Goal: Transaction & Acquisition: Purchase product/service

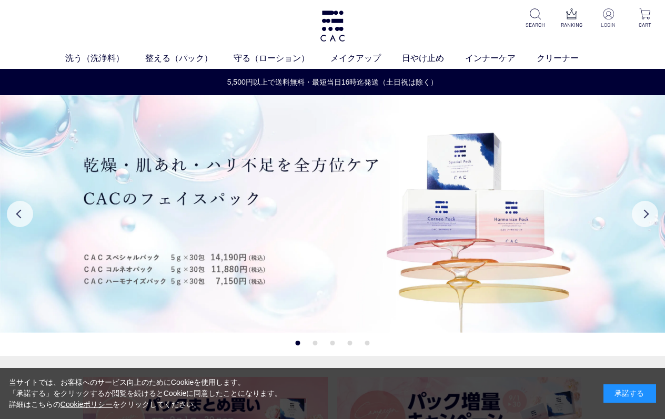
click at [607, 19] on p at bounding box center [608, 14] width 23 height 13
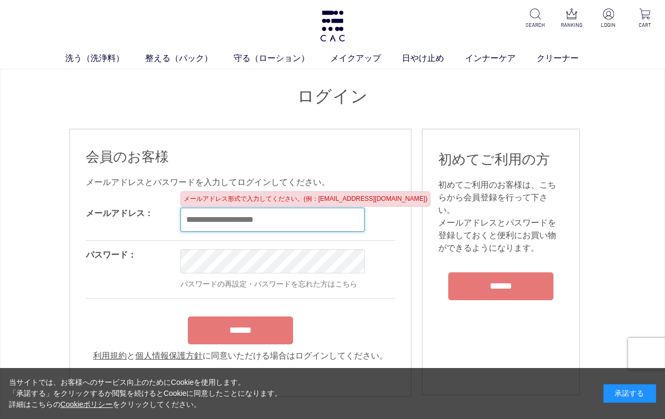
type input "**********"
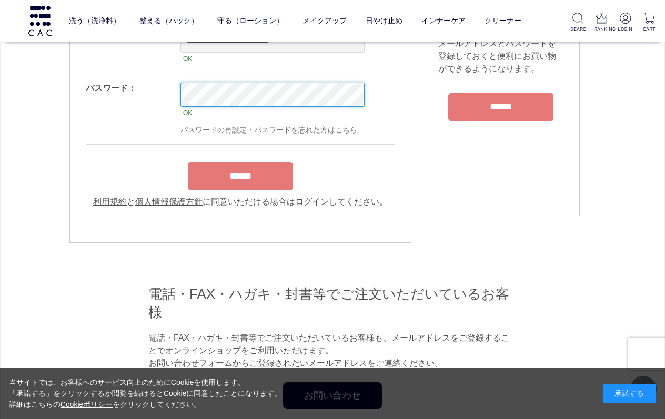
scroll to position [118, 0]
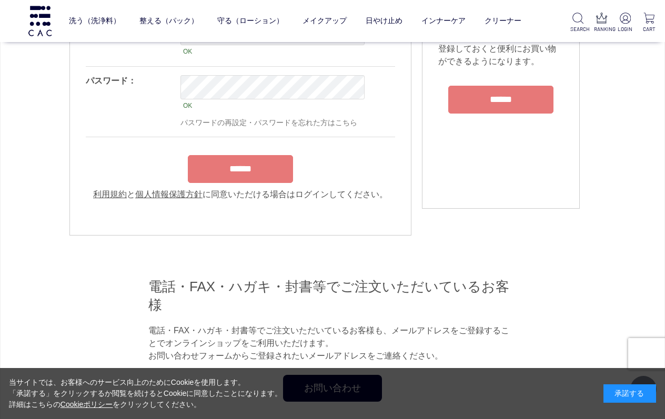
click at [254, 172] on input "******" at bounding box center [240, 169] width 105 height 28
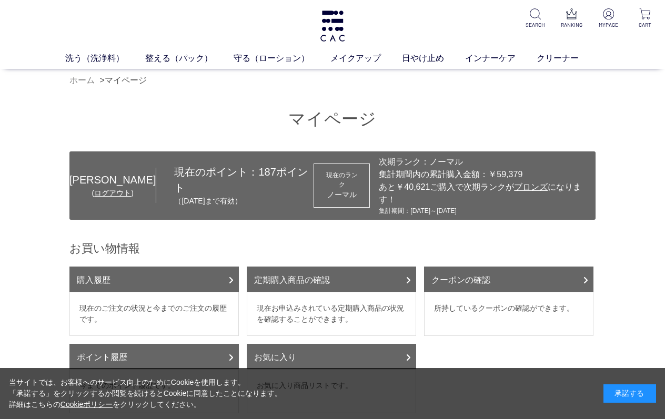
click at [84, 83] on link "ホーム" at bounding box center [81, 80] width 25 height 9
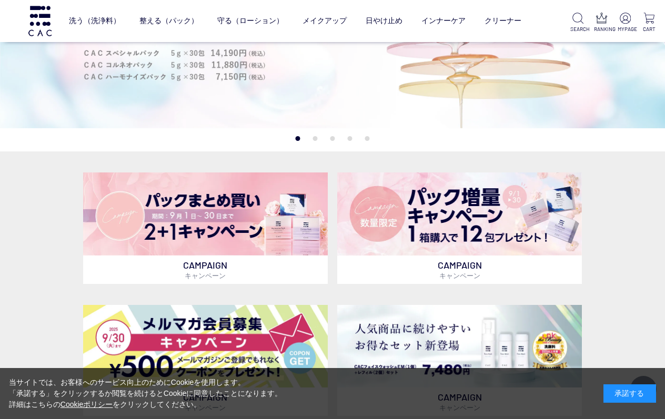
scroll to position [136, 0]
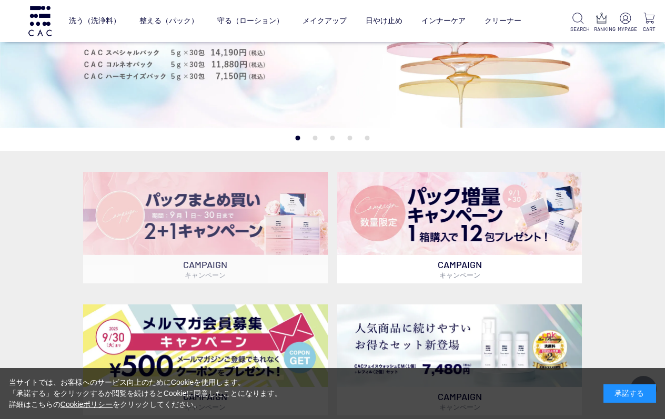
click at [262, 209] on img at bounding box center [205, 213] width 245 height 83
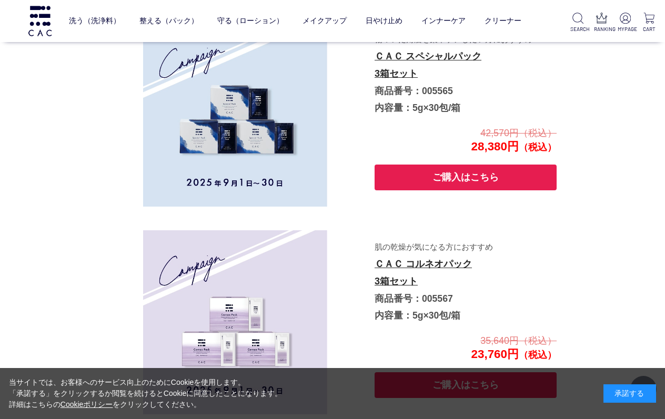
scroll to position [534, 0]
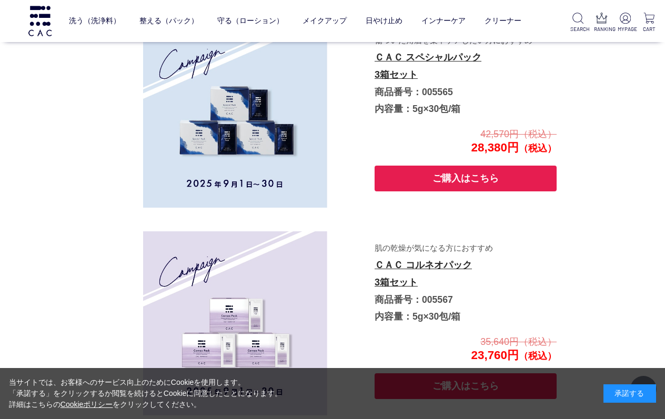
click at [466, 176] on button "ご購入はこちら" at bounding box center [466, 179] width 182 height 26
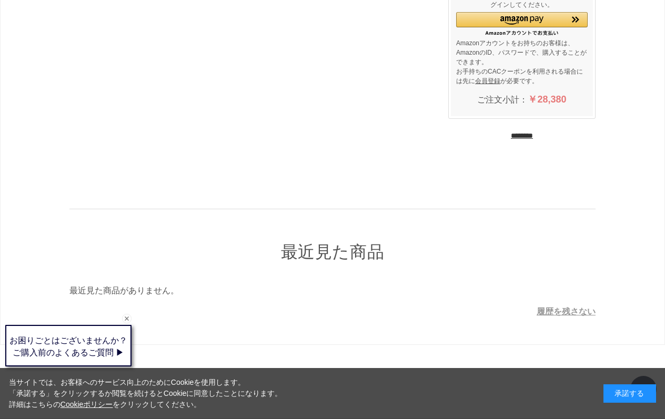
scroll to position [183, 0]
click at [616, 393] on div "承諾する" at bounding box center [630, 394] width 53 height 18
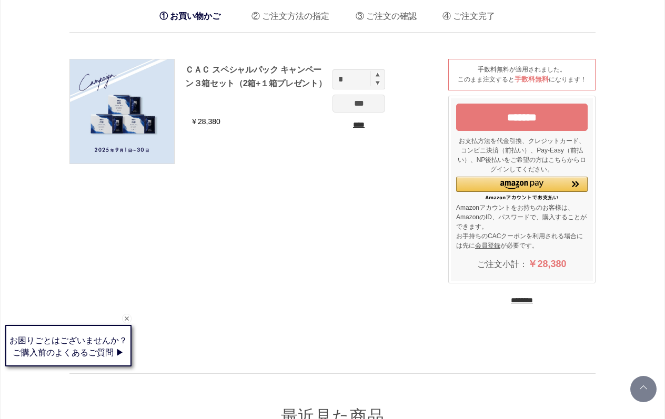
scroll to position [23, 0]
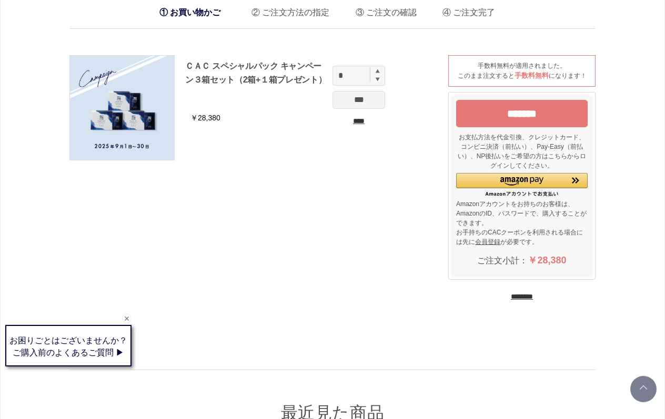
click at [533, 296] on input "********" at bounding box center [522, 297] width 22 height 10
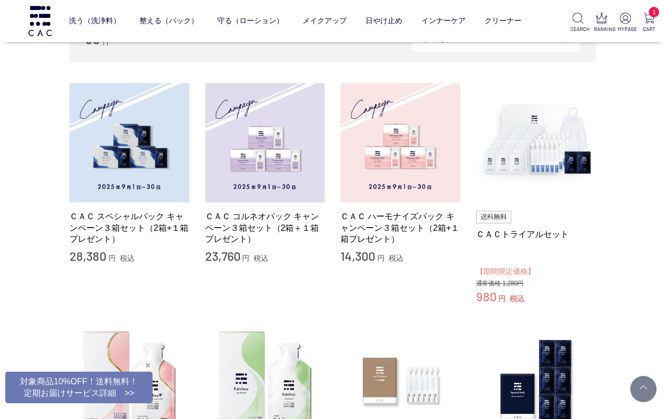
scroll to position [138, 0]
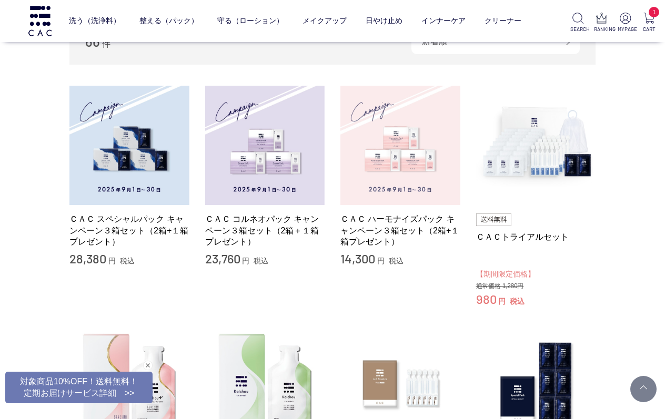
click at [396, 123] on img at bounding box center [400, 146] width 120 height 120
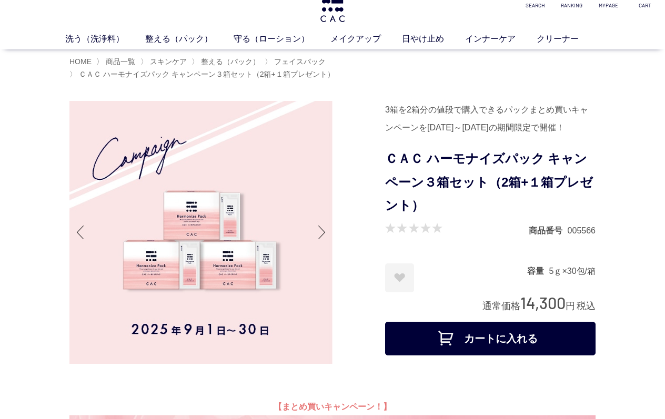
scroll to position [21, 0]
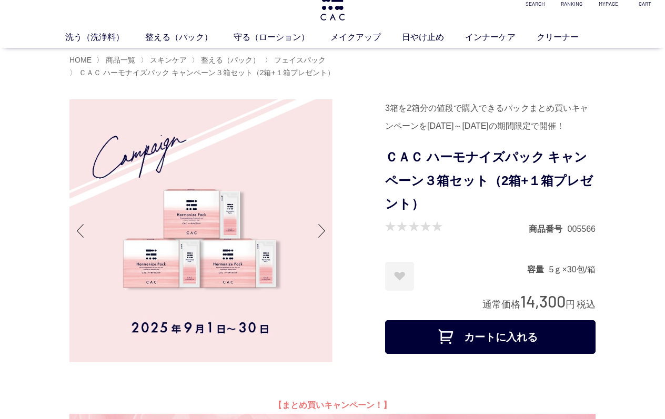
click at [532, 354] on button "カートに入れる" at bounding box center [490, 337] width 210 height 34
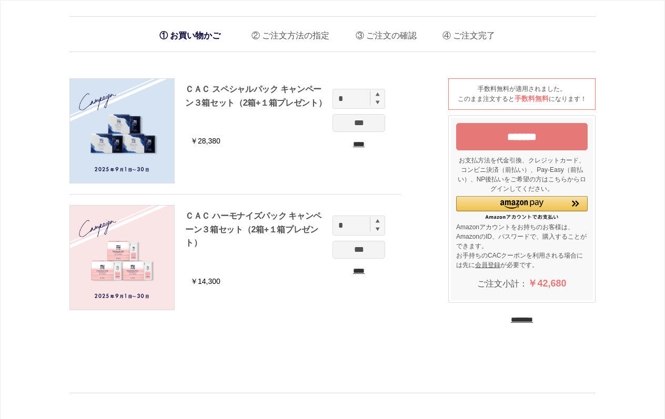
click at [511, 319] on input "********" at bounding box center [522, 320] width 22 height 10
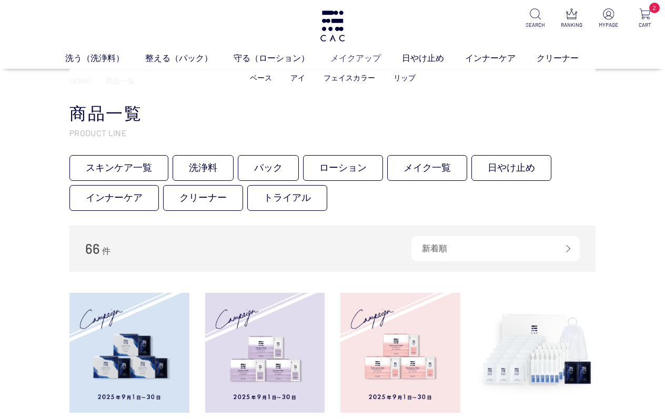
click at [341, 61] on link "メイクアップ" at bounding box center [366, 58] width 72 height 13
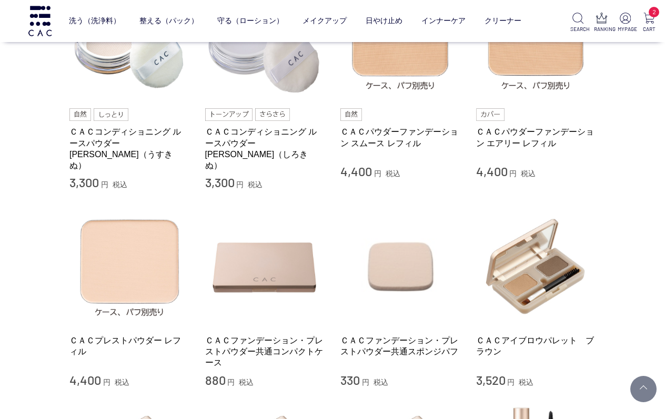
scroll to position [288, 0]
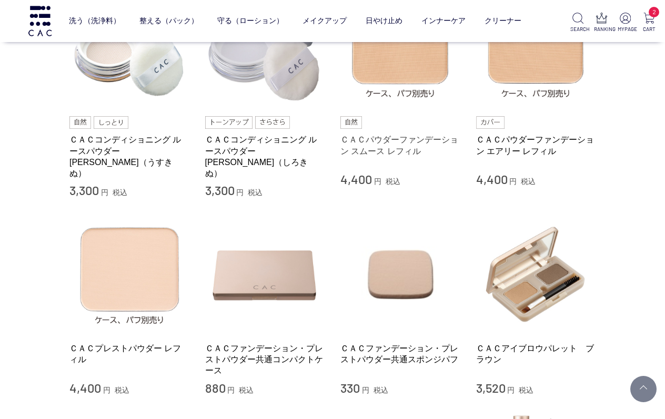
click at [409, 141] on link "ＣＡＣパウダーファンデーション スムース レフィル" at bounding box center [400, 145] width 120 height 23
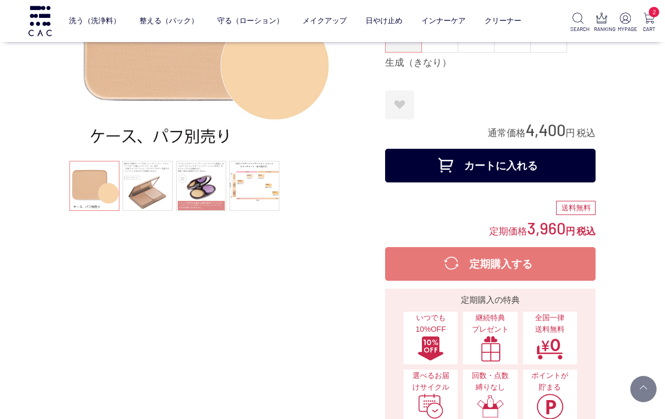
scroll to position [119, 0]
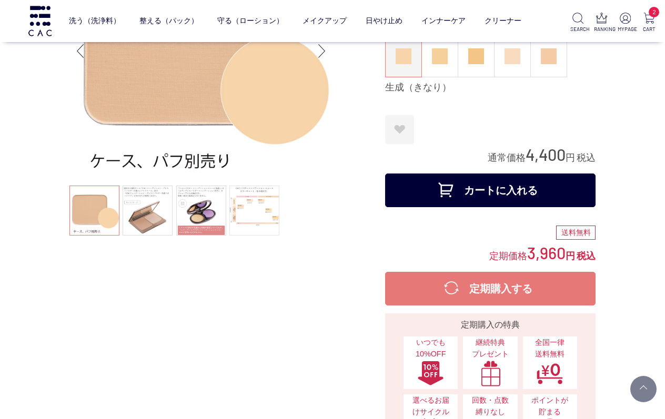
click at [264, 217] on link at bounding box center [254, 211] width 50 height 50
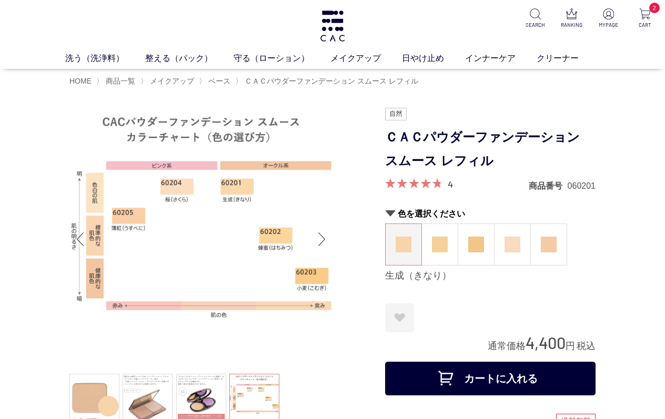
scroll to position [0, 0]
click at [222, 79] on span "ベース" at bounding box center [219, 81] width 22 height 8
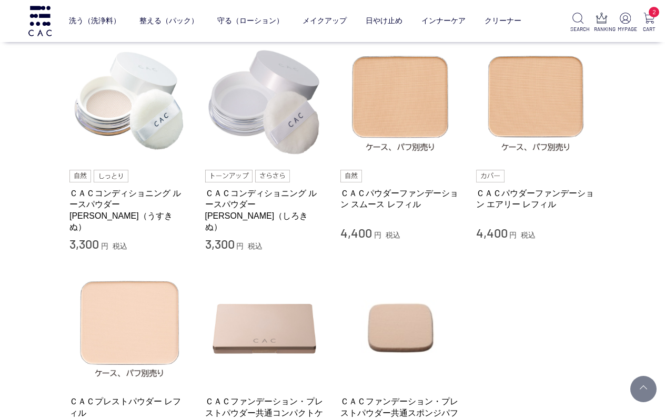
scroll to position [112, 0]
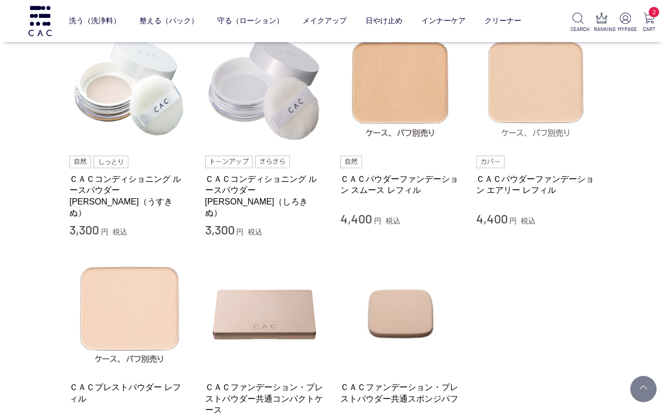
click at [527, 115] on img at bounding box center [536, 88] width 120 height 120
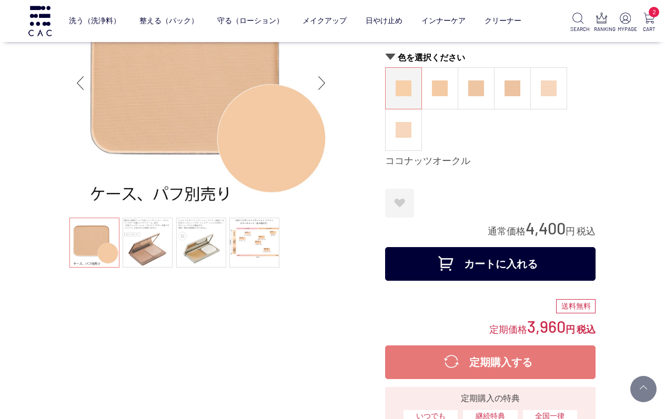
scroll to position [102, 0]
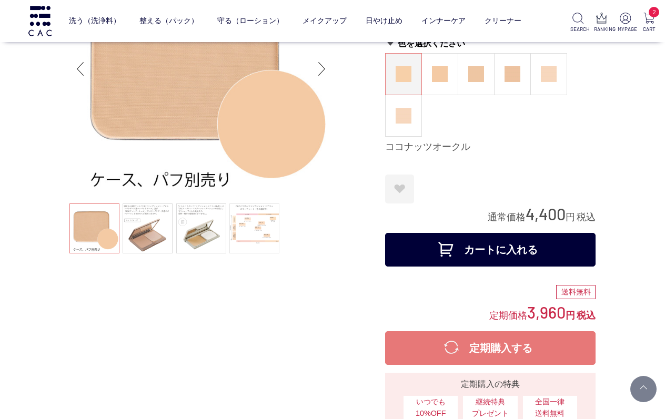
click at [261, 229] on link at bounding box center [254, 229] width 50 height 50
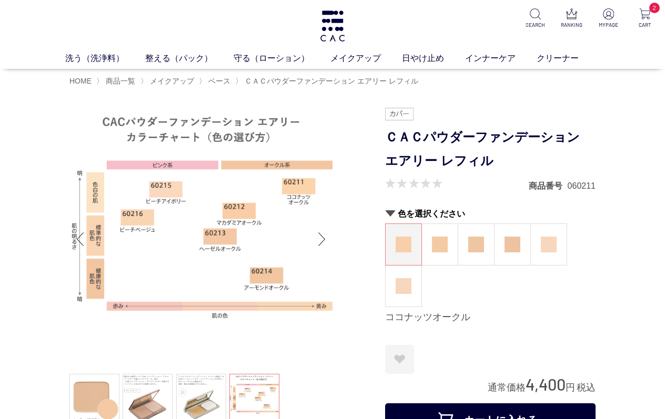
scroll to position [0, 0]
click at [613, 21] on p "MYPAGE" at bounding box center [608, 25] width 23 height 8
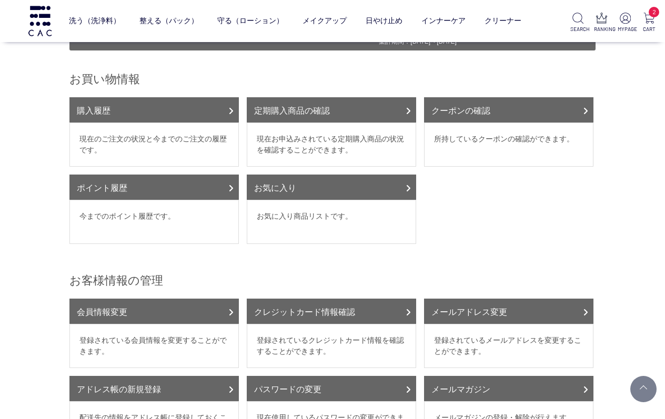
scroll to position [102, 0]
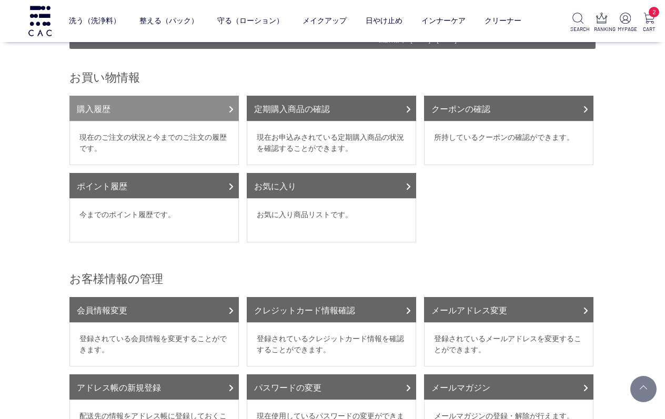
click at [199, 111] on link "購入履歴" at bounding box center [153, 108] width 169 height 25
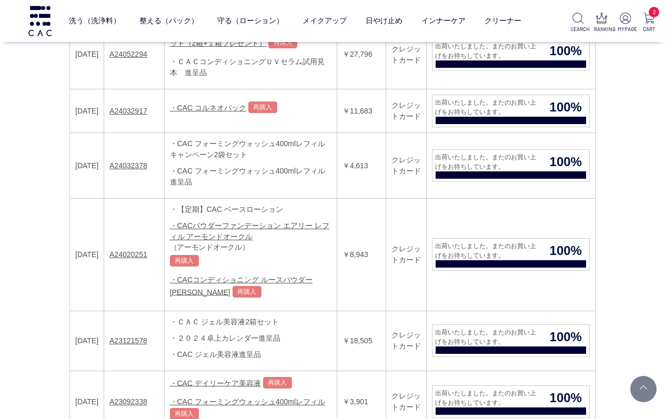
scroll to position [591, 0]
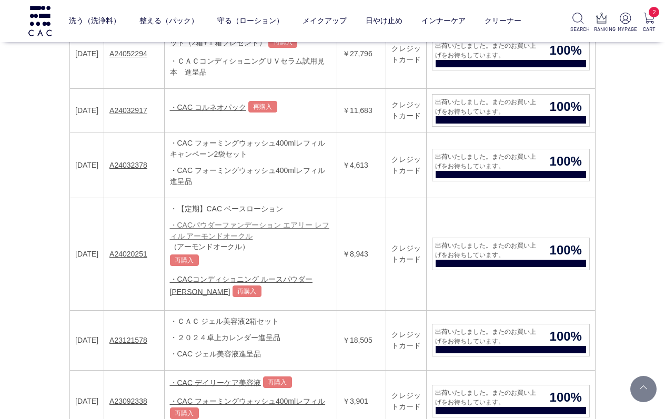
click at [249, 233] on link "・CACパウダーファンデーション エアリー レフィル アーモンドオークル" at bounding box center [249, 230] width 159 height 19
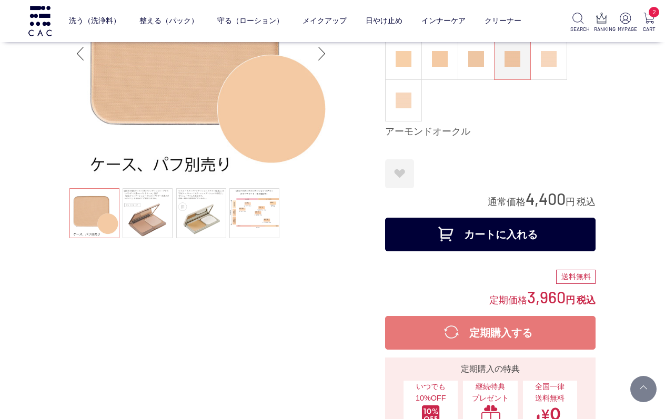
scroll to position [115, 0]
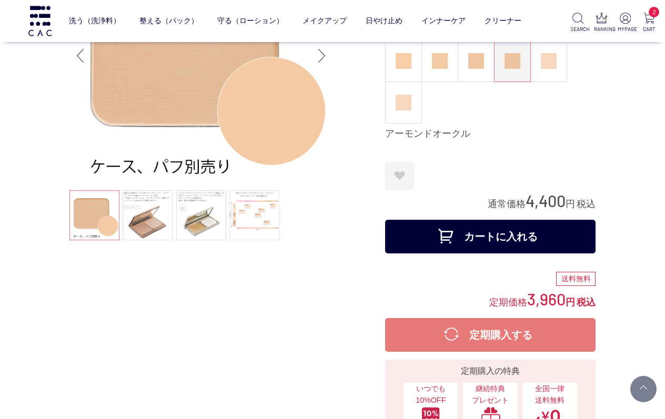
click at [254, 222] on link at bounding box center [254, 215] width 50 height 50
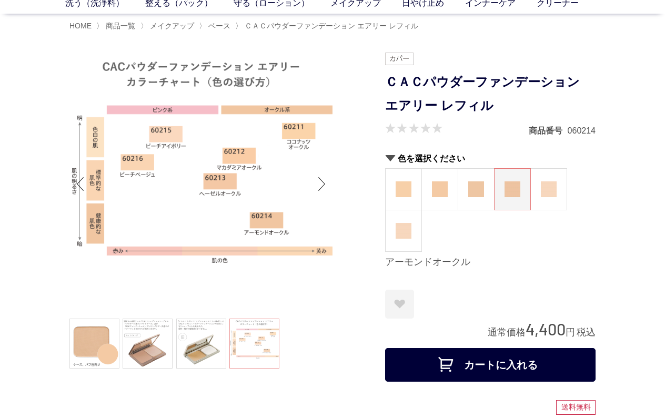
scroll to position [52, 0]
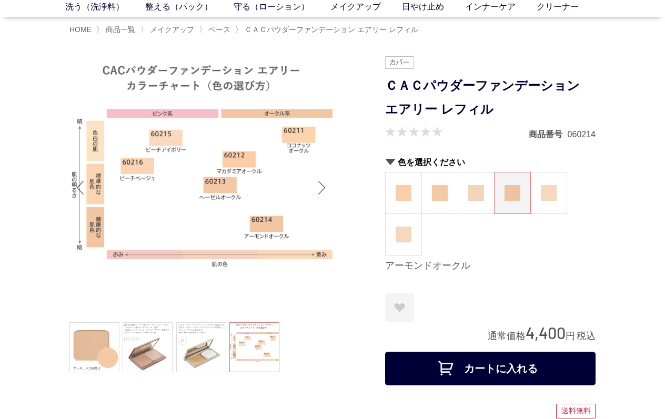
click at [474, 185] on img at bounding box center [476, 193] width 16 height 16
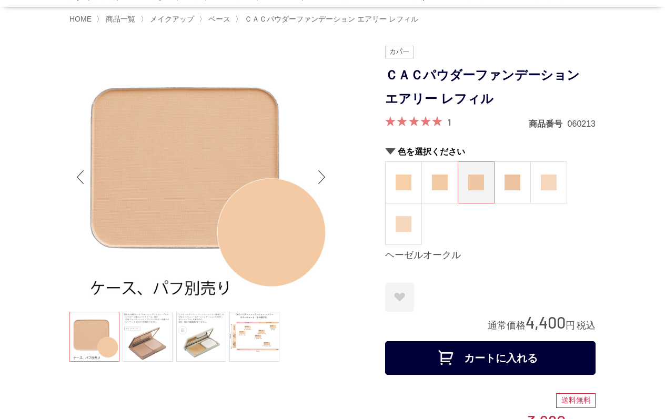
scroll to position [50, 0]
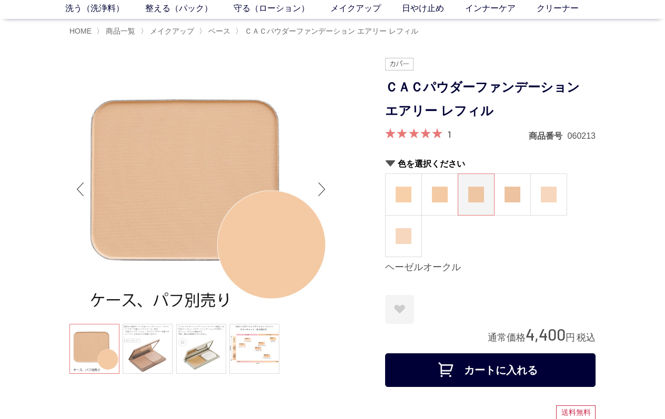
click at [515, 364] on button "カートに入れる" at bounding box center [490, 371] width 210 height 34
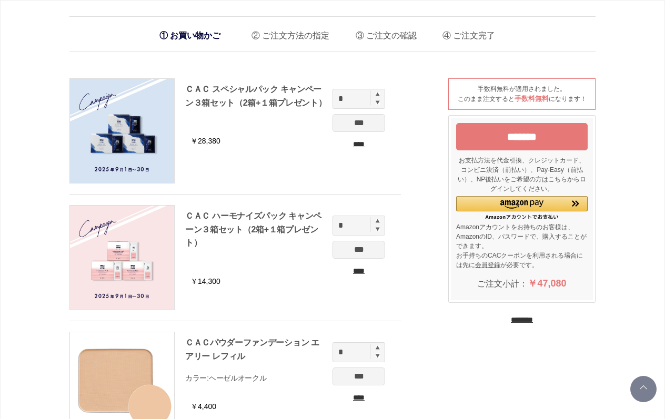
click at [527, 135] on input "*******" at bounding box center [522, 136] width 132 height 27
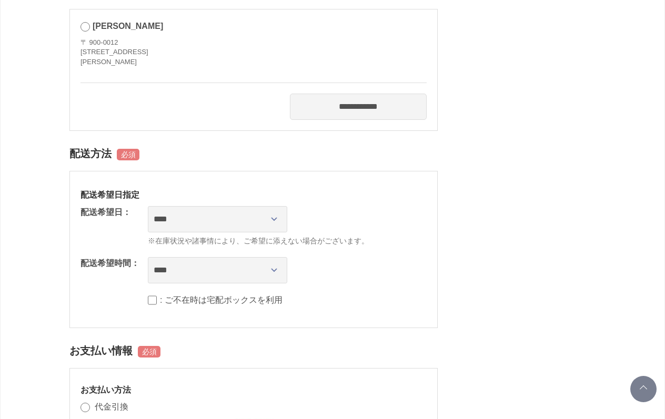
scroll to position [508, 0]
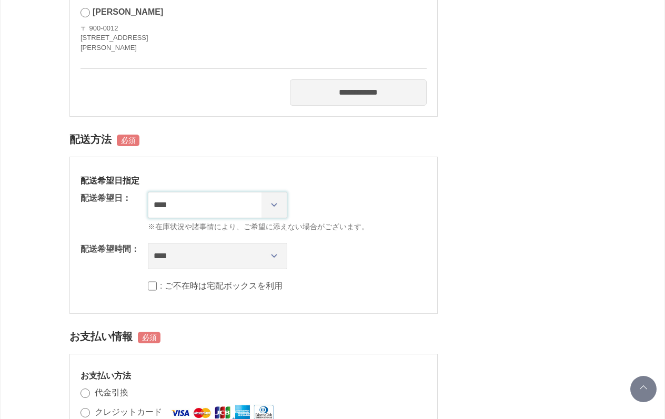
select select "********"
select select "**"
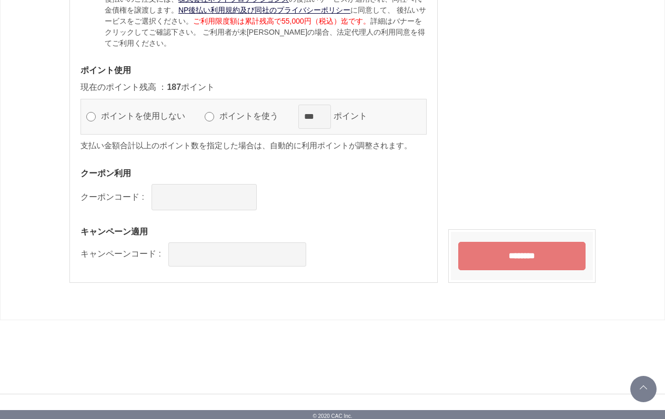
scroll to position [1178, 0]
click at [215, 112] on div "ポイントを使用しない ポイントを使う *** ポイント" at bounding box center [254, 117] width 346 height 36
click at [528, 257] on input "********" at bounding box center [521, 257] width 127 height 28
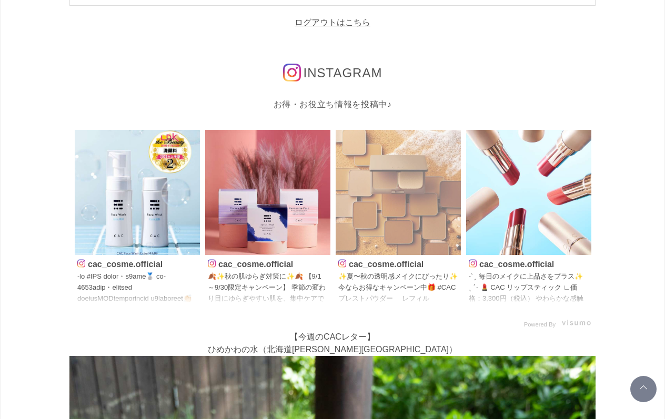
scroll to position [145, 0]
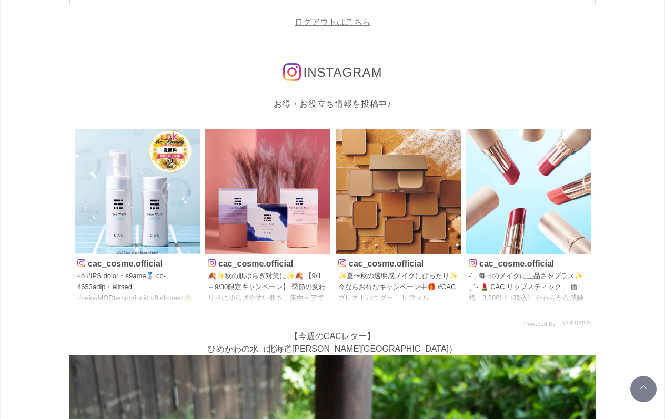
click at [353, 21] on link "ログアウトはこちら" at bounding box center [333, 21] width 76 height 9
